Goal: Task Accomplishment & Management: Manage account settings

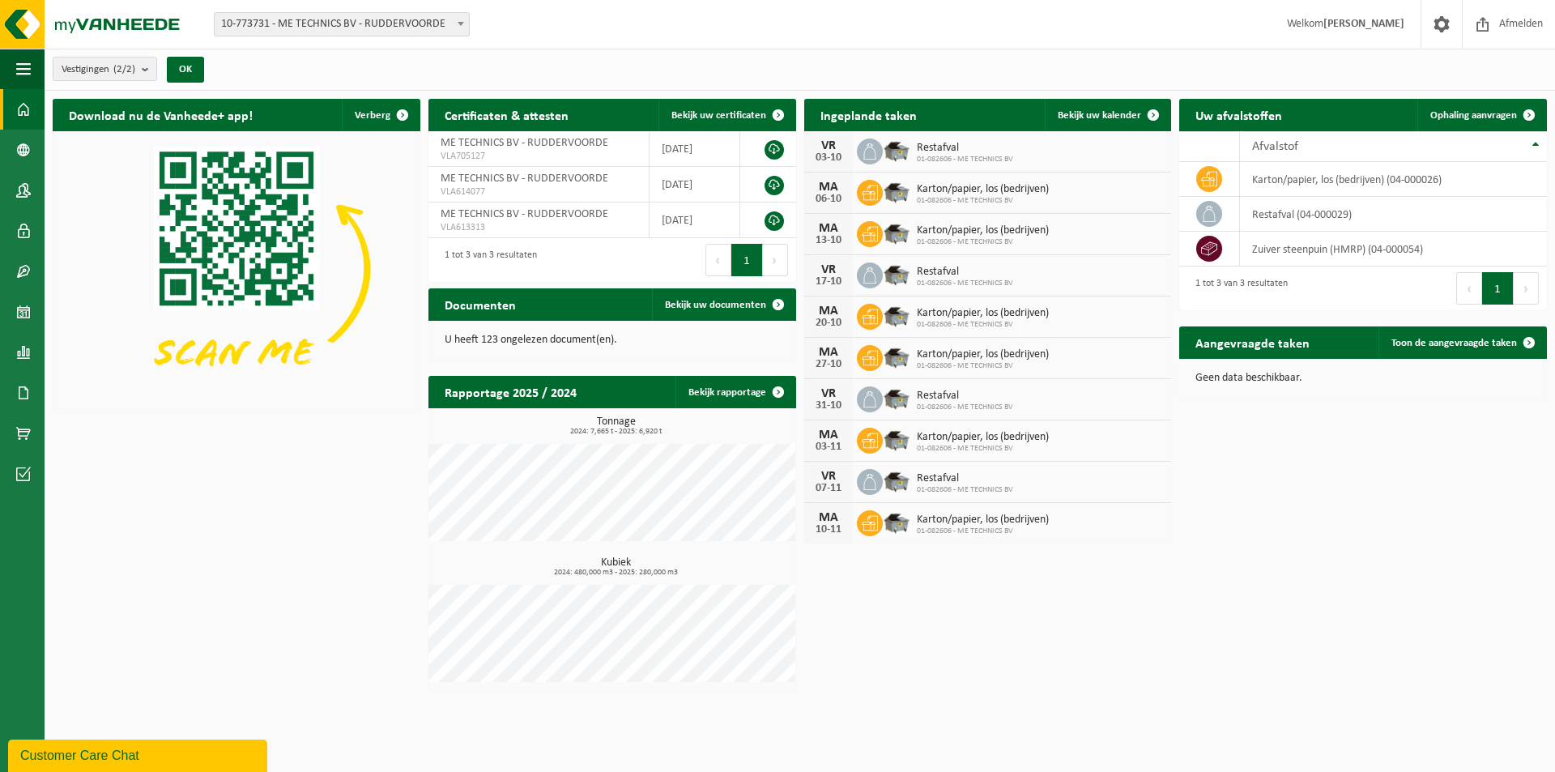
click at [990, 314] on span "Karton/papier, los (bedrijven)" at bounding box center [983, 313] width 132 height 13
click at [864, 310] on icon at bounding box center [869, 316] width 16 height 16
click at [931, 309] on span "Karton/papier, los (bedrijven)" at bounding box center [983, 313] width 132 height 13
click at [836, 309] on div "MA" at bounding box center [828, 310] width 32 height 13
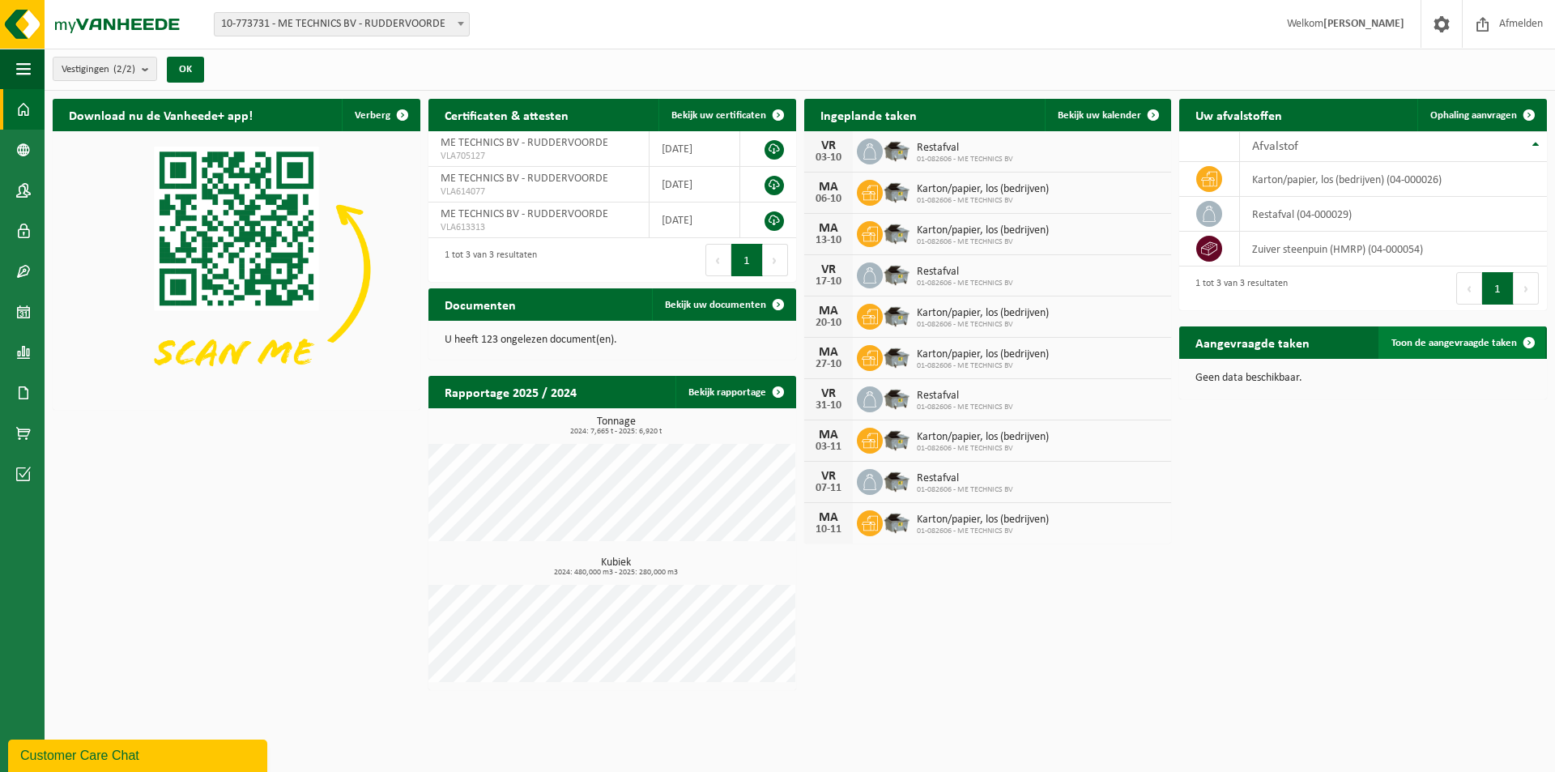
click at [1457, 340] on span "Toon de aangevraagde taken" at bounding box center [1453, 343] width 125 height 11
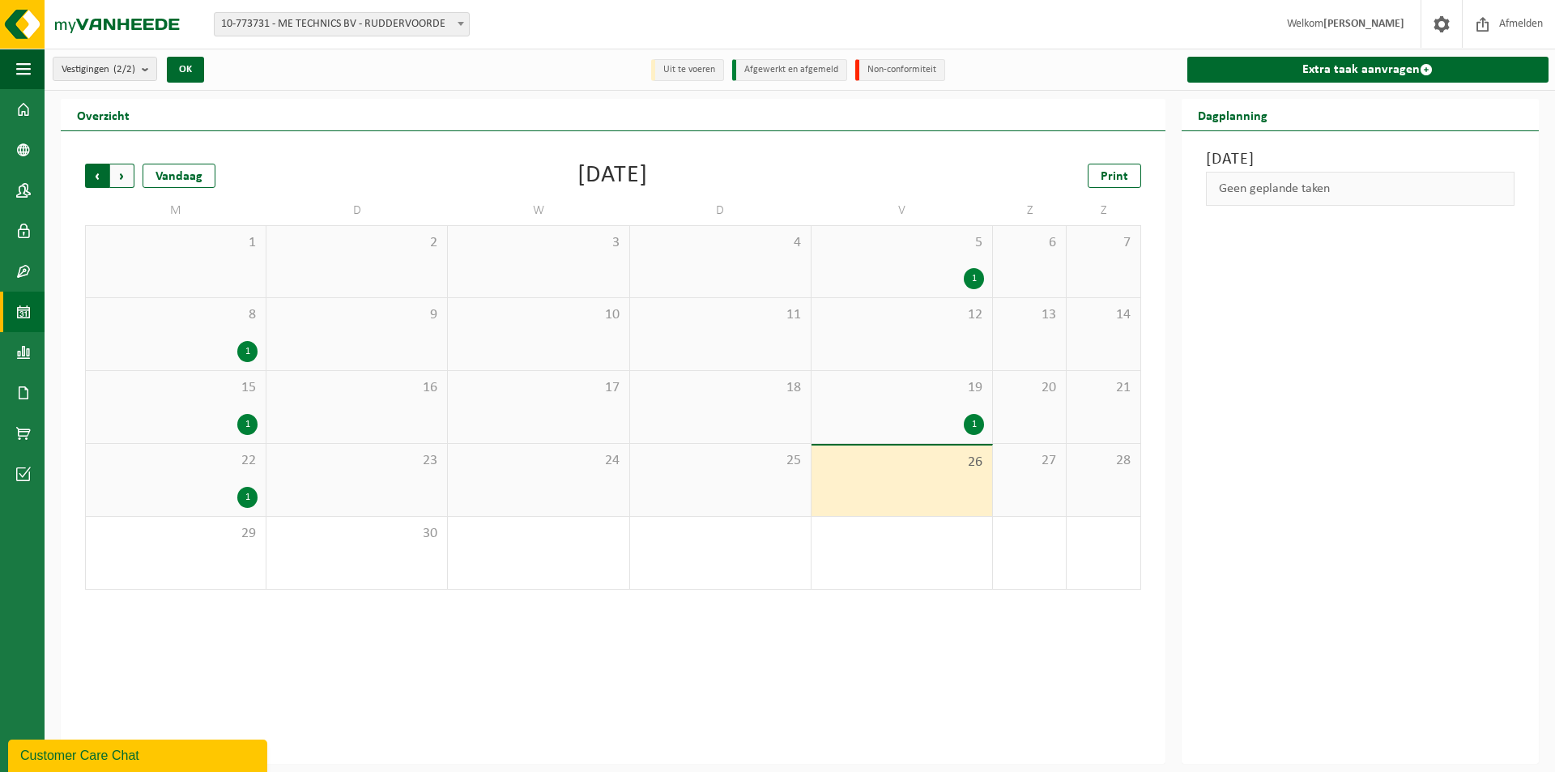
click at [121, 172] on span "Volgende" at bounding box center [122, 176] width 24 height 24
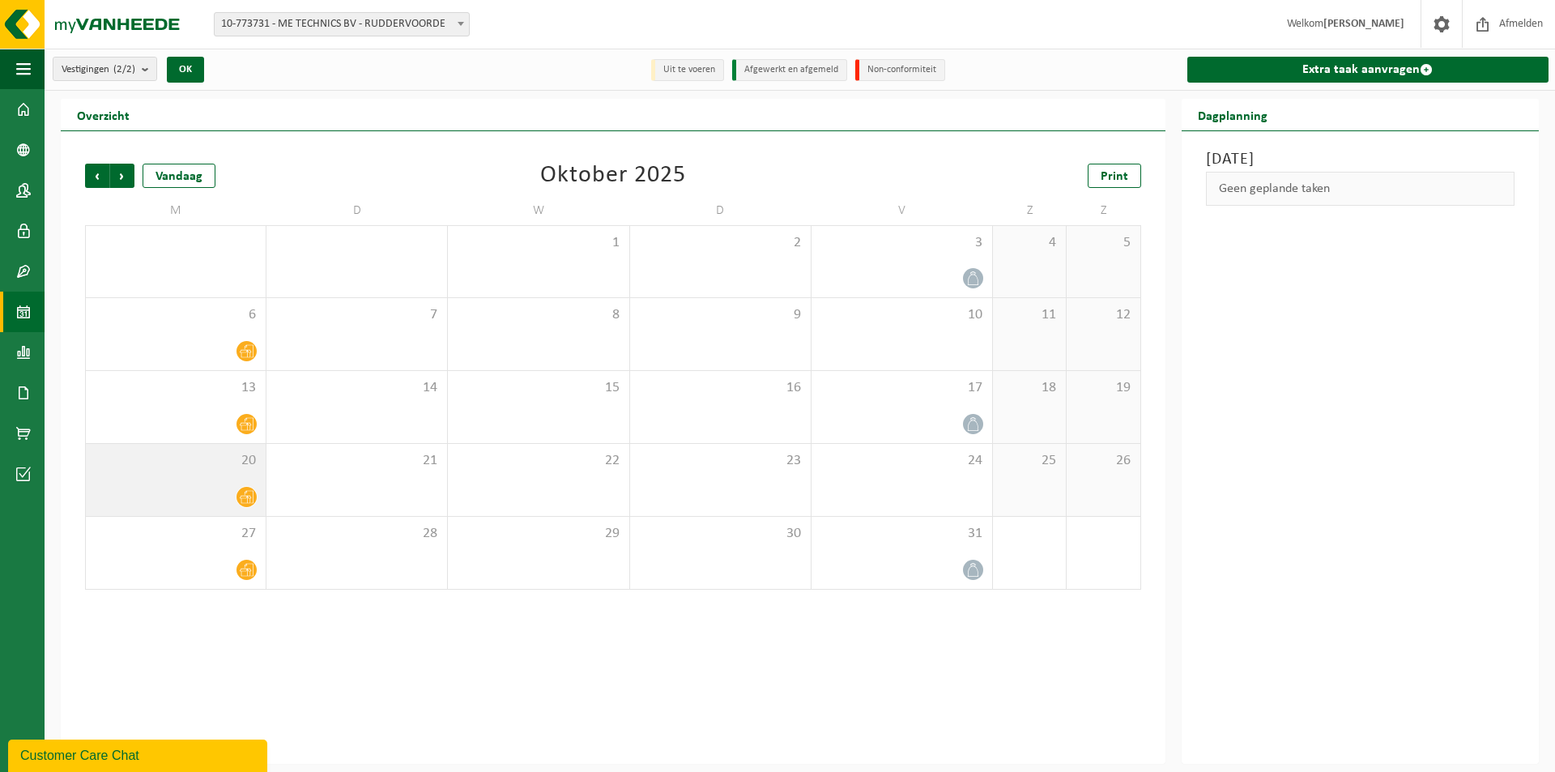
click at [242, 496] on icon at bounding box center [247, 497] width 14 height 14
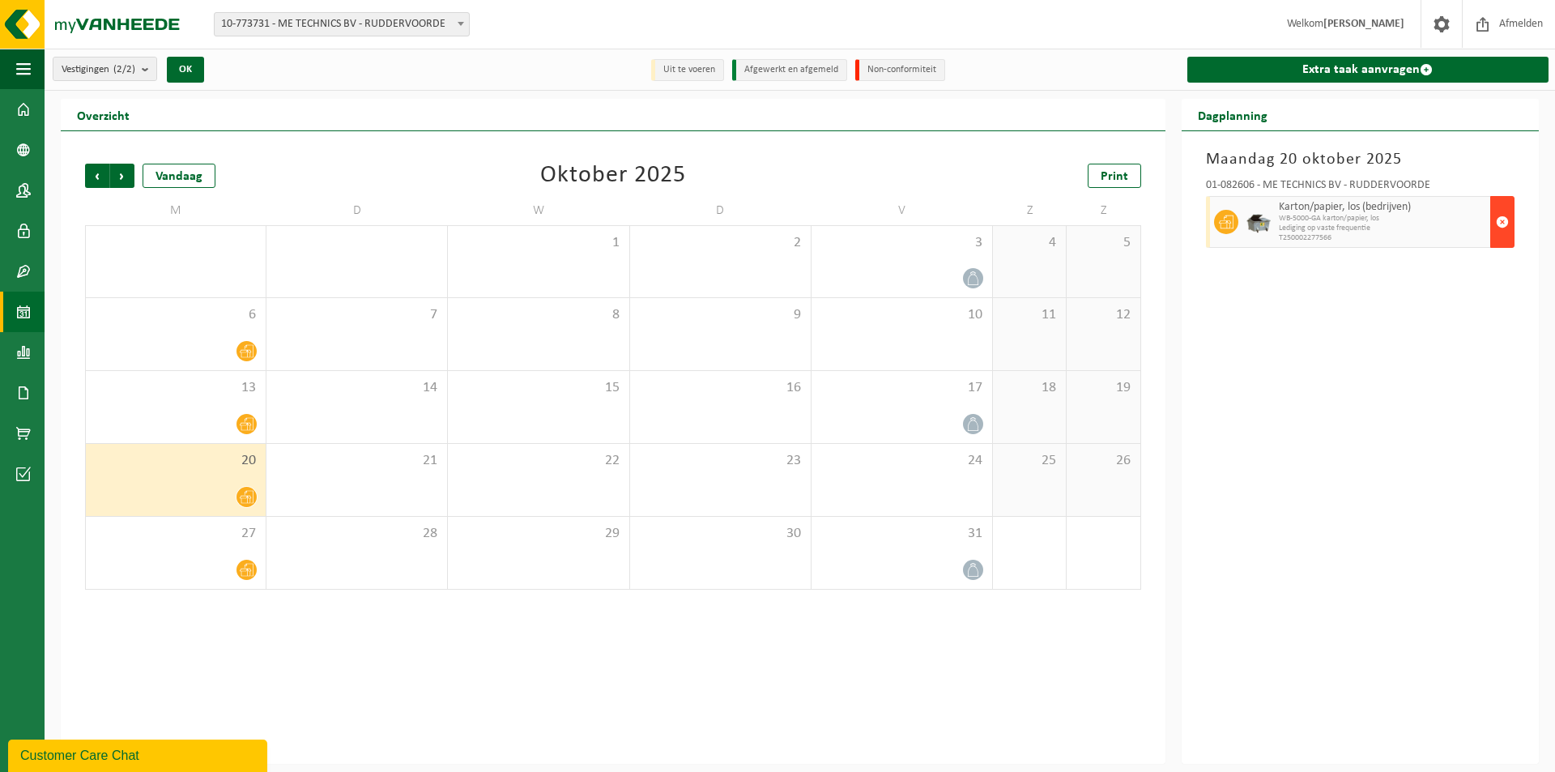
click at [1505, 220] on span "button" at bounding box center [1501, 222] width 13 height 32
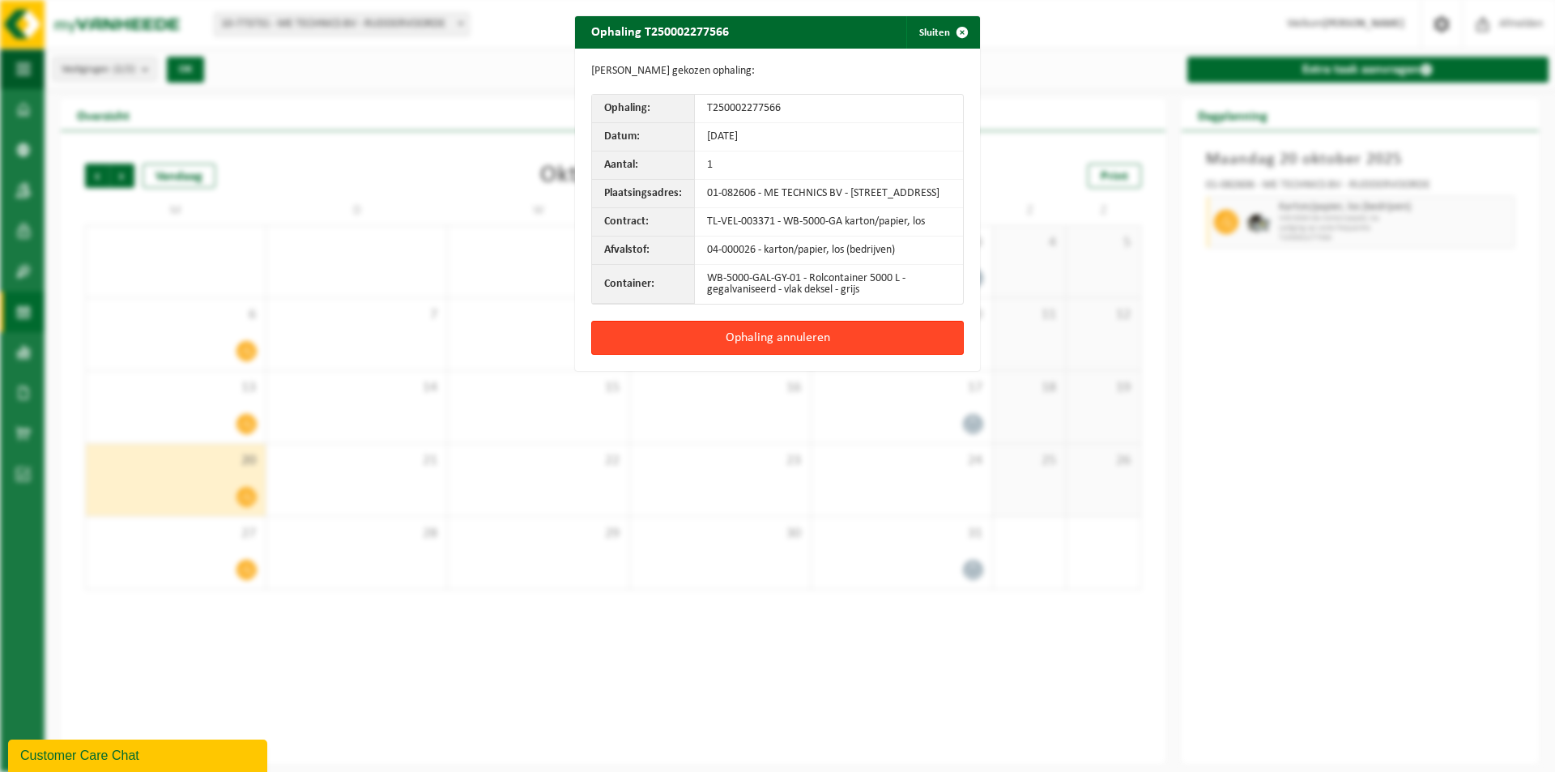
click at [852, 341] on button "Ophaling annuleren" at bounding box center [777, 338] width 372 height 34
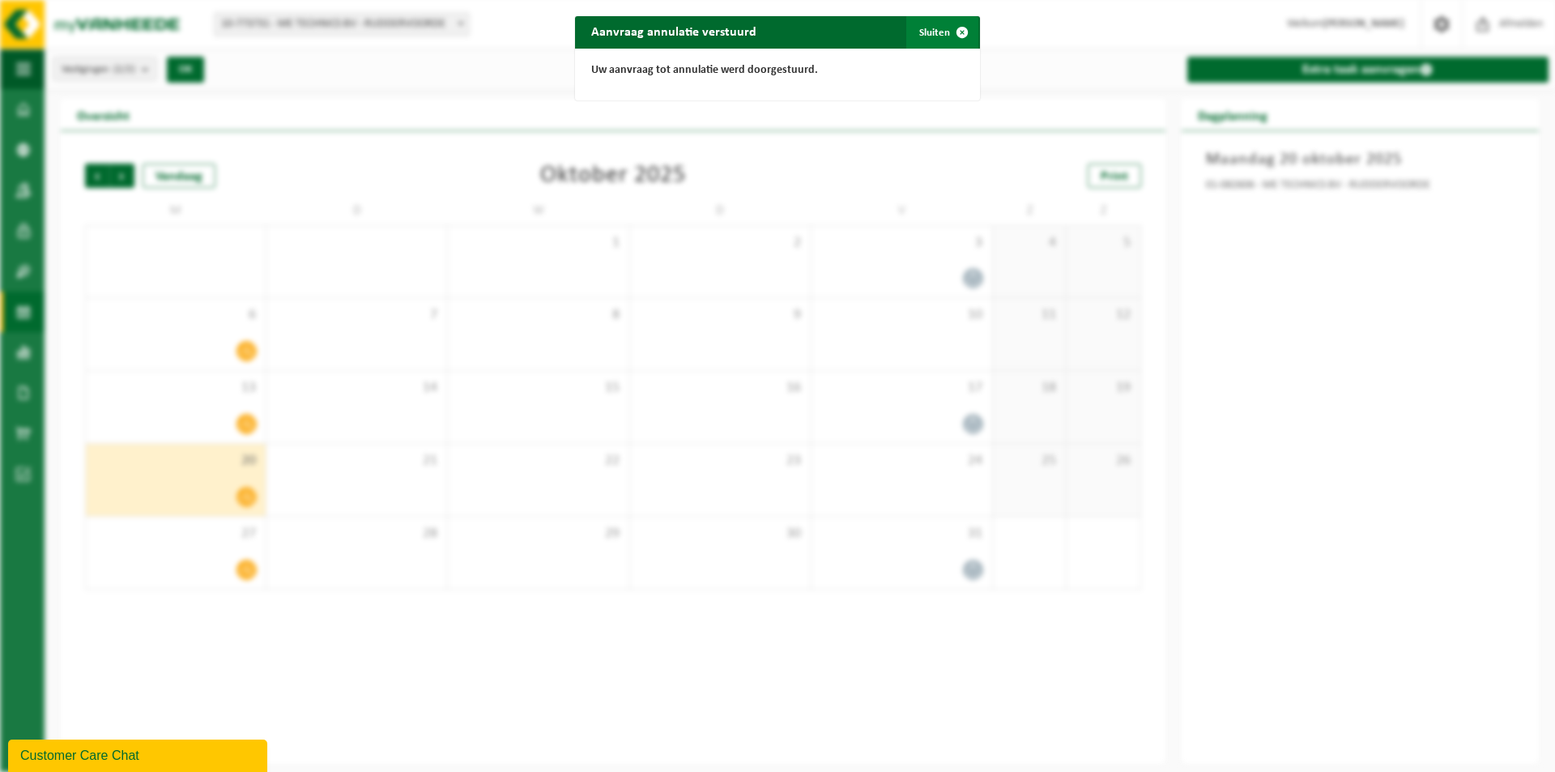
click at [955, 31] on span "button" at bounding box center [962, 32] width 32 height 32
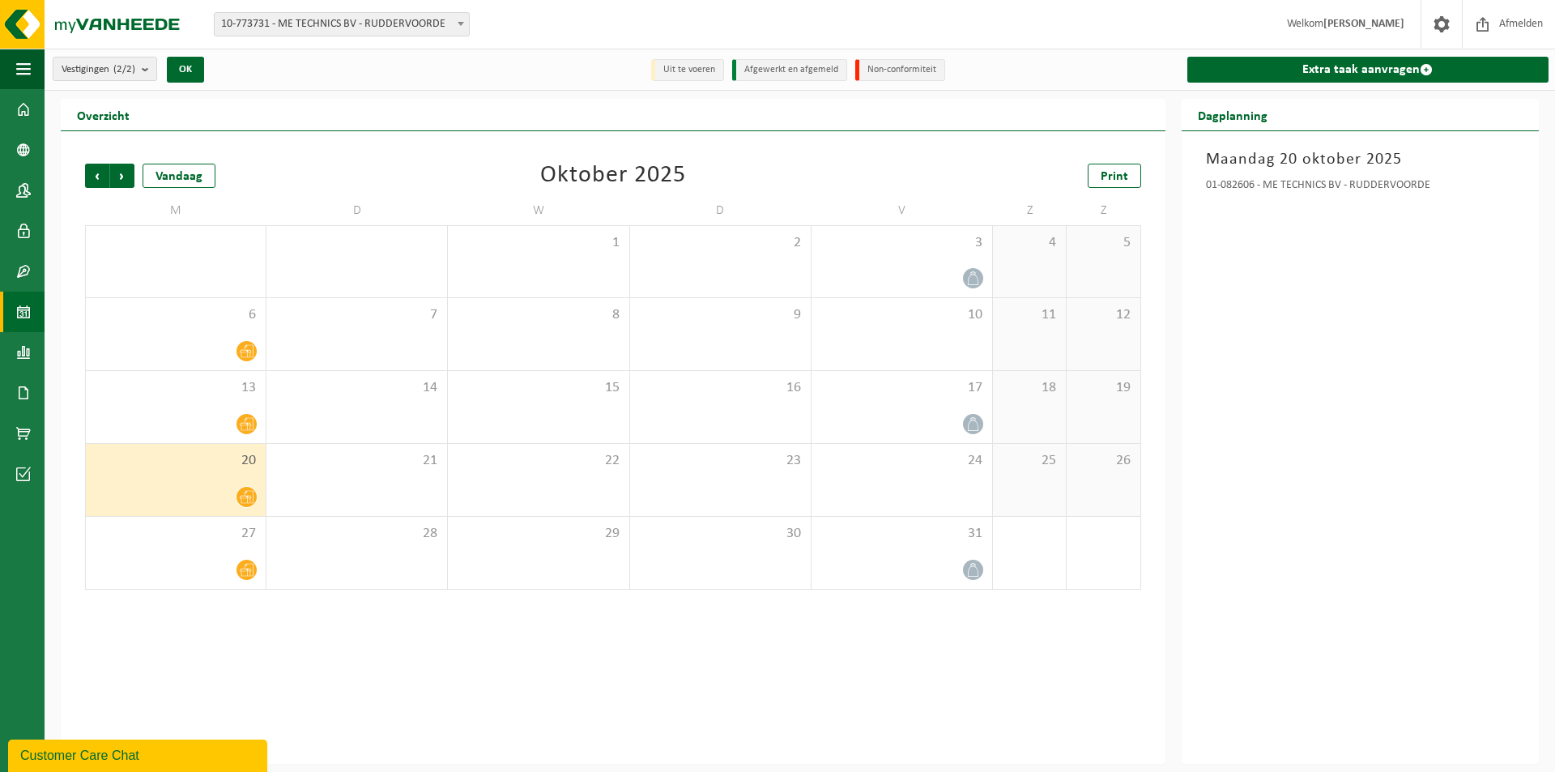
click at [554, 719] on div "Vorige Volgende Vandaag [DATE] Print M D W D V Z Z 29 30 1 2 3 4 5 6 7 8 9 10 1…" at bounding box center [613, 447] width 1104 height 632
click at [444, 678] on div "Vorige Volgende Vandaag [DATE] Print M D W D V Z Z 29 30 1 2 3 4 5 6 7 8 9 10 1…" at bounding box center [613, 447] width 1104 height 632
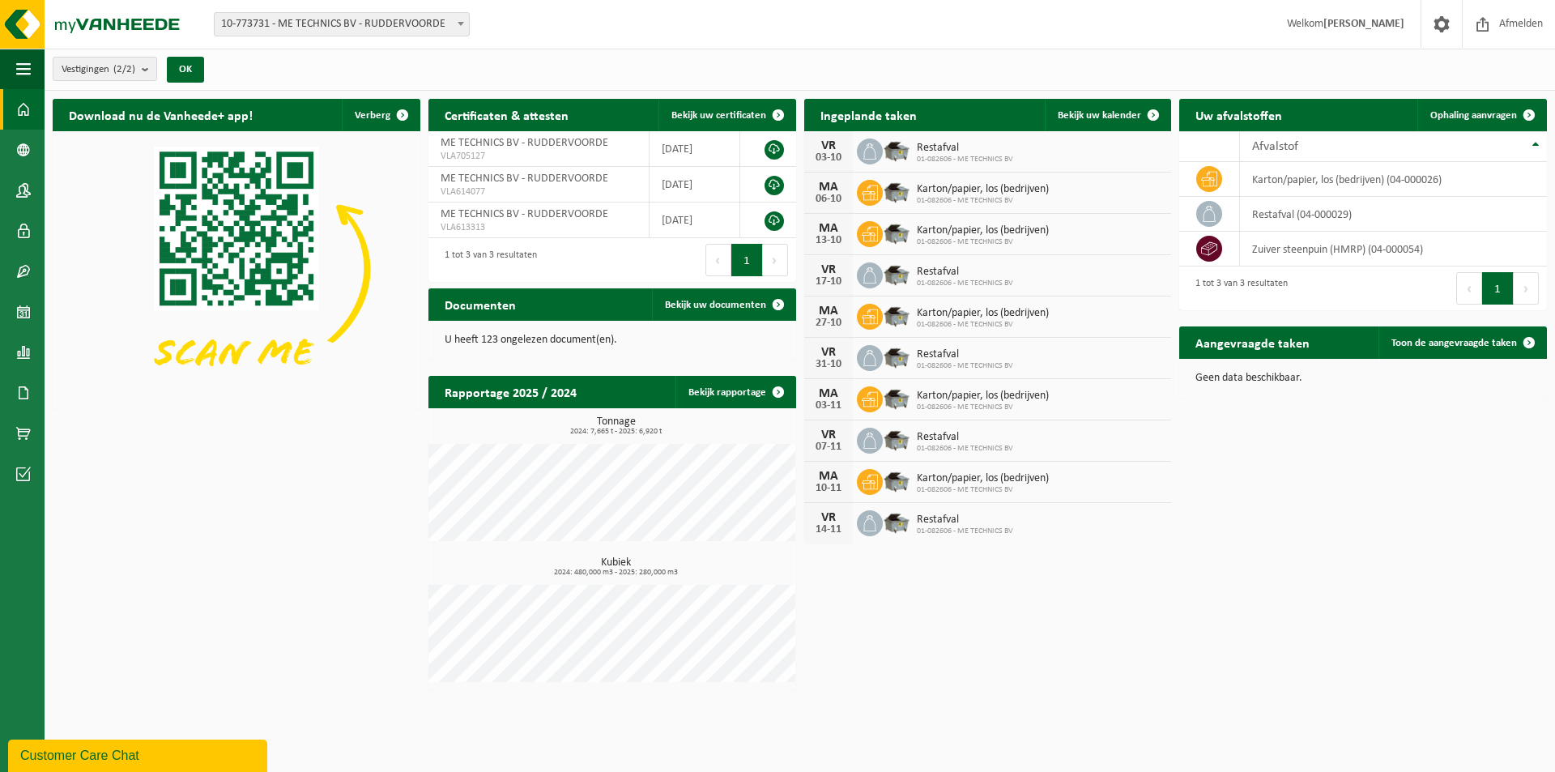
click at [1001, 320] on span "01-082606 - ME TECHNICS BV" at bounding box center [983, 325] width 132 height 10
